Goal: Find specific page/section: Find specific page/section

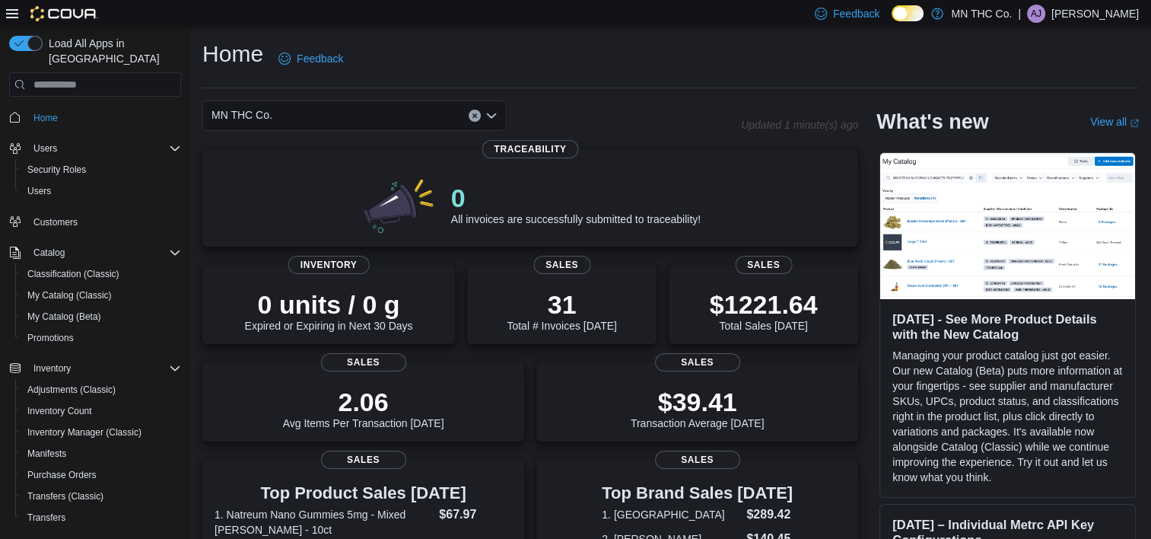
click at [496, 115] on icon "Open list of options" at bounding box center [492, 116] width 12 height 12
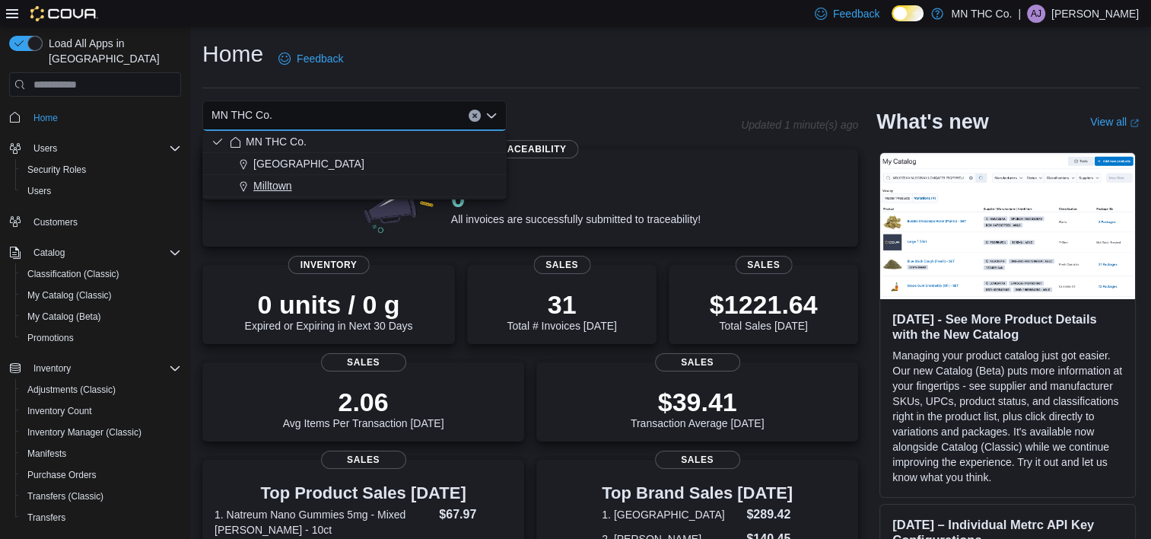
click at [282, 178] on span "Milltown" at bounding box center [272, 185] width 39 height 15
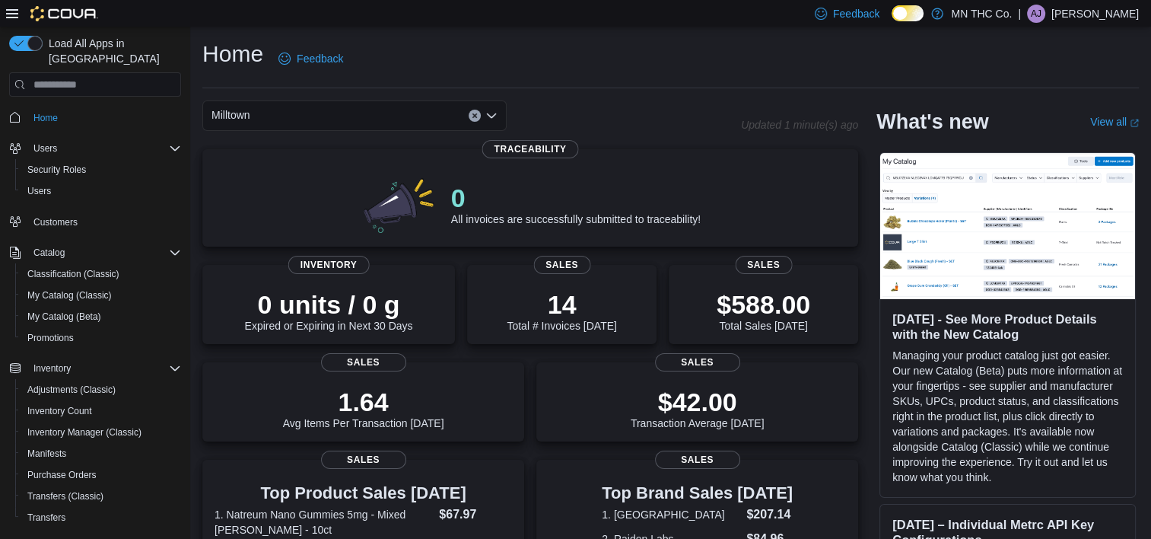
click at [488, 117] on icon "Open list of options" at bounding box center [492, 116] width 12 height 12
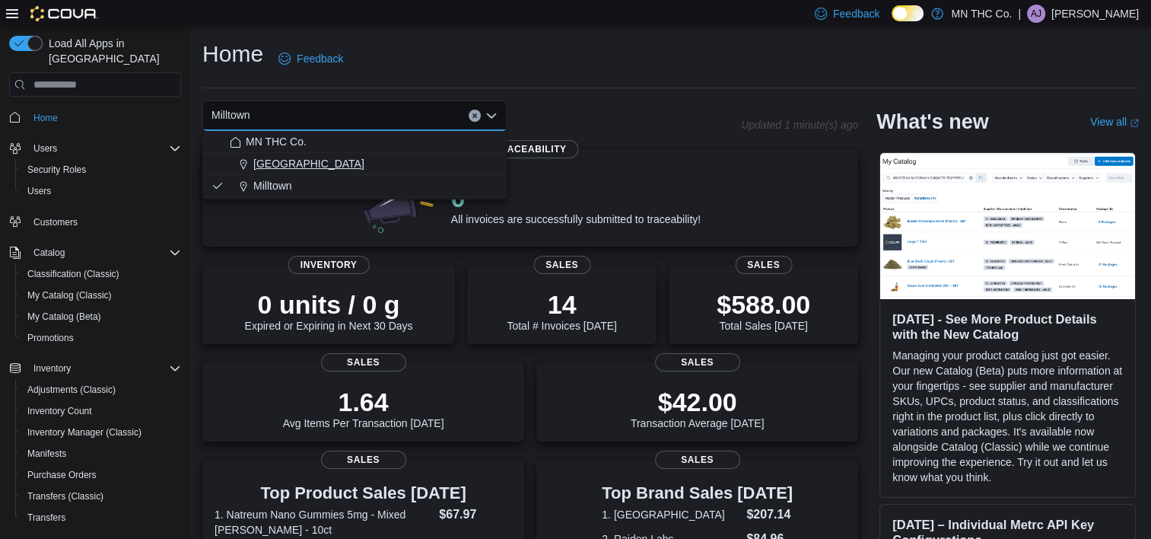
click at [265, 167] on span "[GEOGRAPHIC_DATA]" at bounding box center [308, 163] width 111 height 15
click at [495, 116] on icon "Close list of options" at bounding box center [492, 116] width 12 height 12
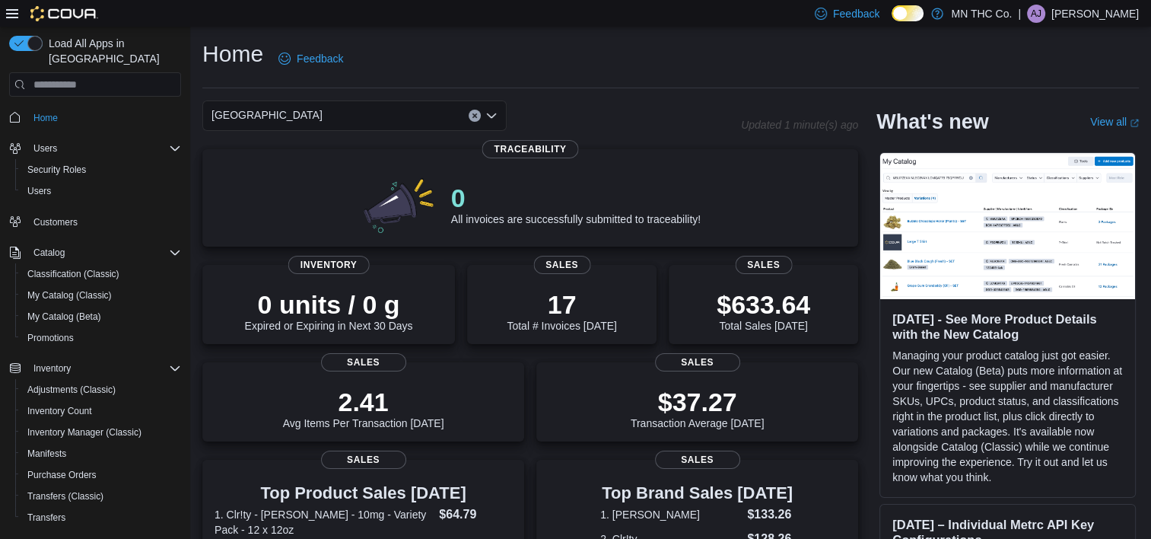
click at [499, 117] on div "[GEOGRAPHIC_DATA]" at bounding box center [354, 115] width 304 height 30
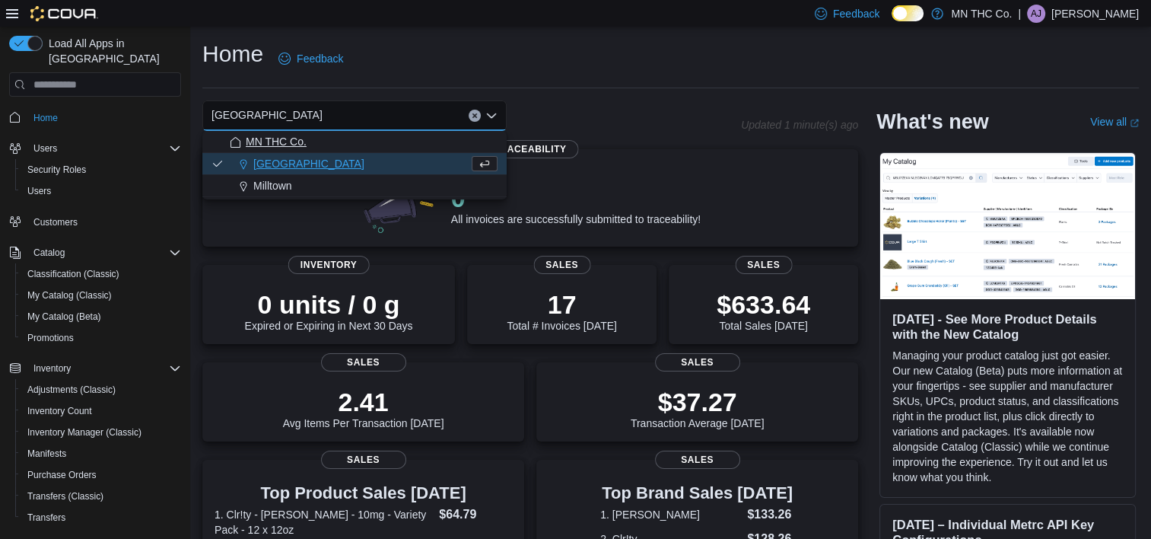
click at [296, 142] on span "MN THC Co." at bounding box center [276, 141] width 61 height 15
